Goal: Check status: Check status

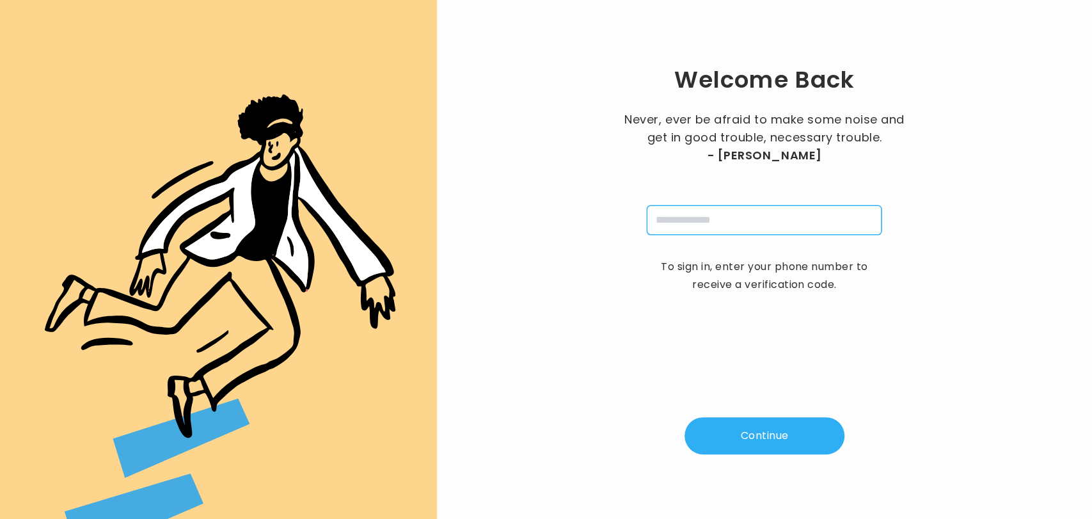
click at [698, 219] on input "tel" at bounding box center [764, 219] width 235 height 29
type input "**********"
click at [743, 425] on button "Continue" at bounding box center [764, 435] width 160 height 37
type input "*"
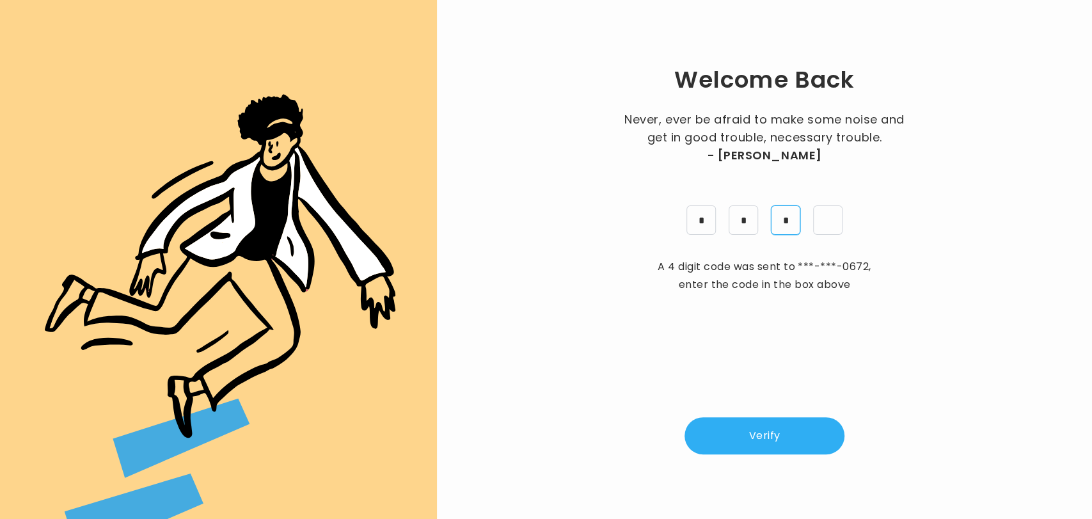
type input "*"
click at [743, 425] on button "Verify" at bounding box center [764, 435] width 160 height 37
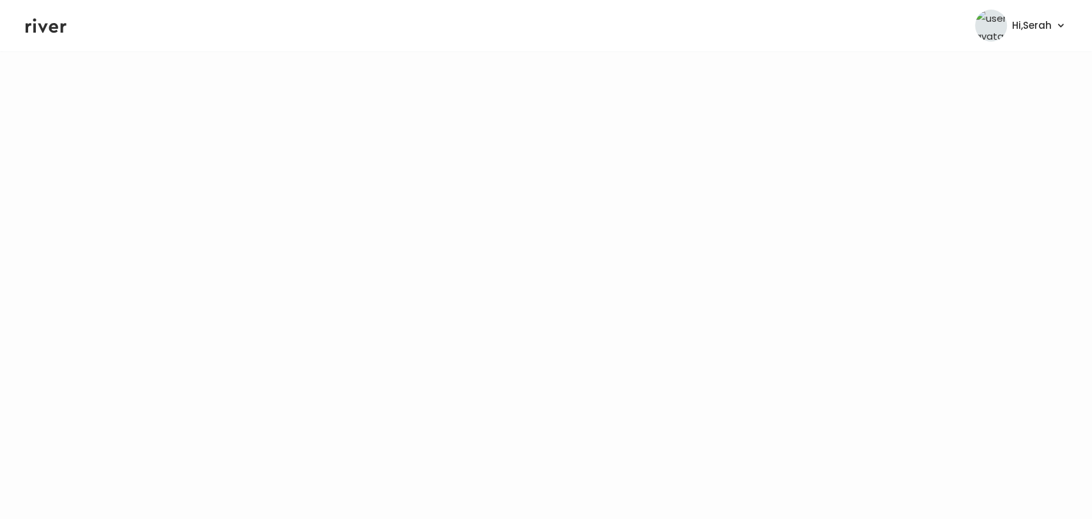
click at [40, 25] on icon at bounding box center [46, 26] width 41 height 15
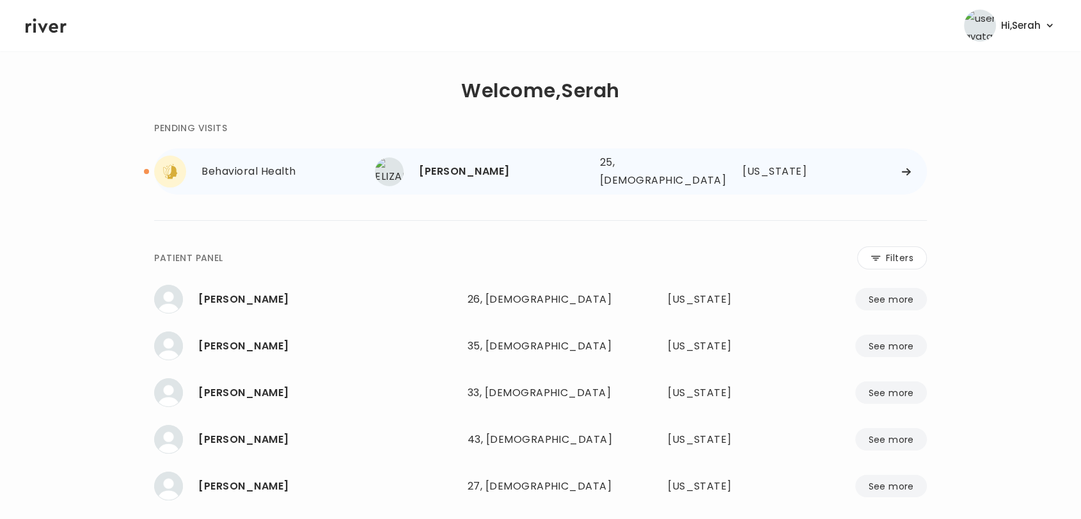
click at [447, 182] on div "[PERSON_NAME] 25, [DEMOGRAPHIC_DATA] See more" at bounding box center [482, 171] width 214 height 29
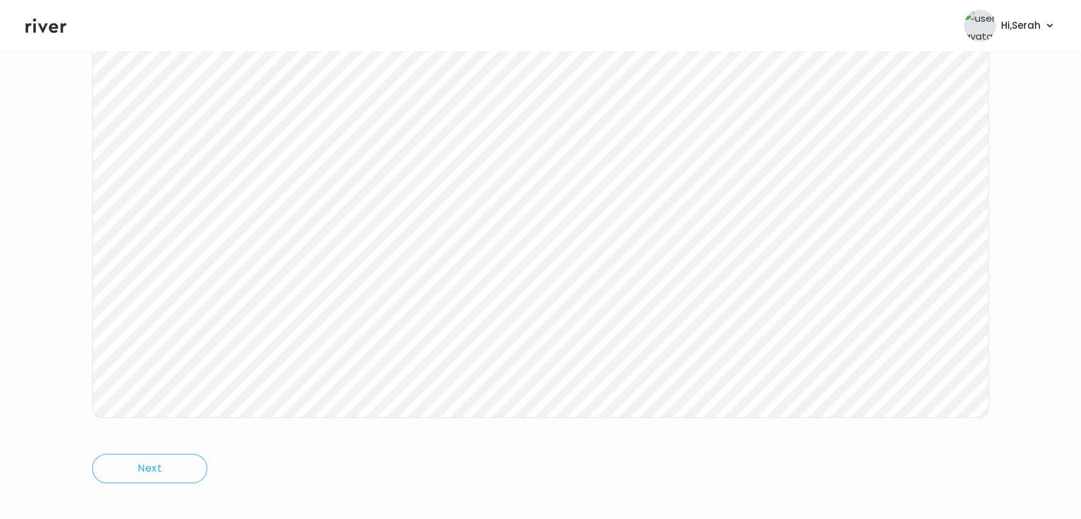
scroll to position [191, 0]
click at [45, 20] on icon at bounding box center [46, 25] width 41 height 19
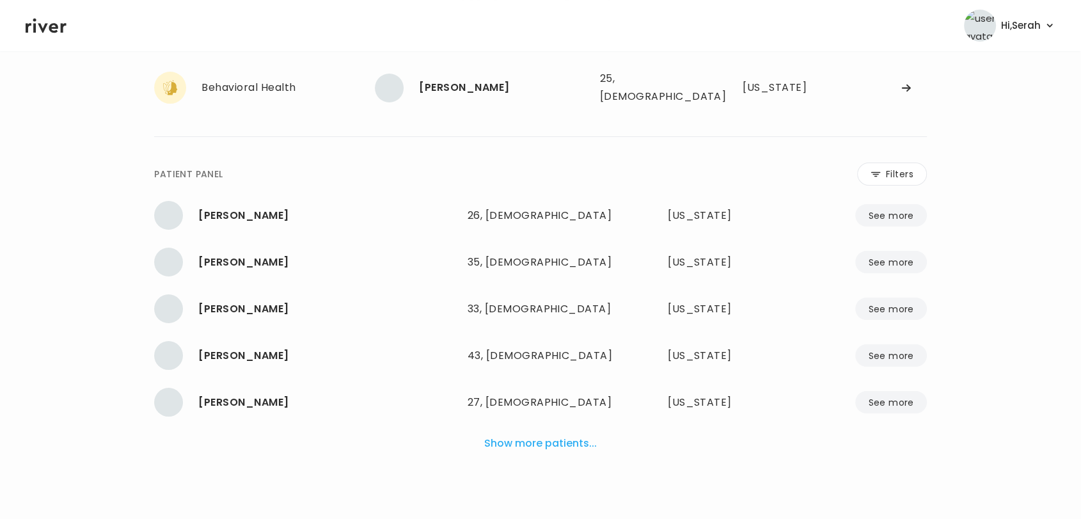
scroll to position [77, 0]
